Goal: Navigation & Orientation: Find specific page/section

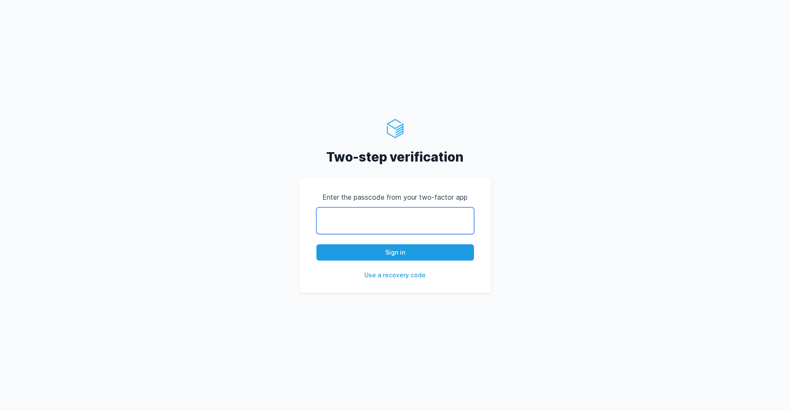
click at [441, 208] on input "text" at bounding box center [395, 220] width 158 height 27
type input "775281"
click at [316, 244] on button "Sign in" at bounding box center [395, 252] width 158 height 16
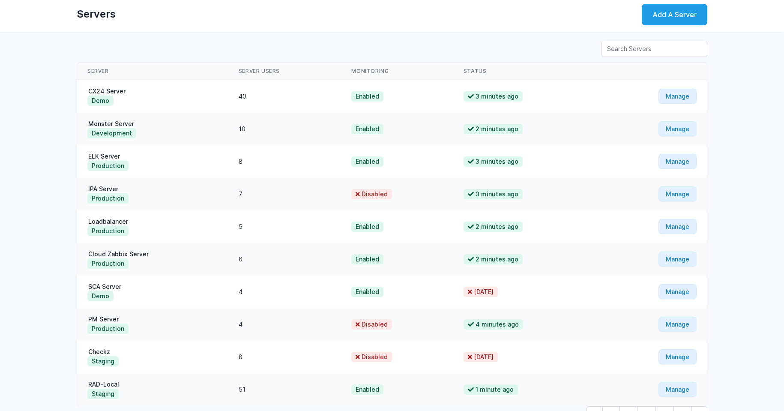
scroll to position [85, 0]
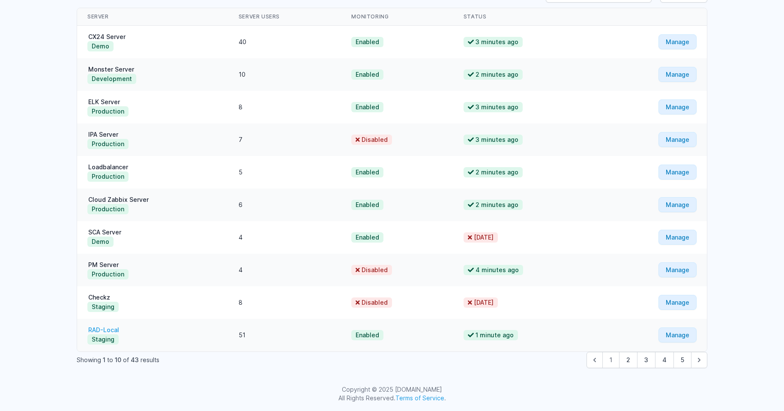
click at [108, 328] on link "RAD-Local" at bounding box center [103, 329] width 33 height 7
